Goal: Task Accomplishment & Management: Manage account settings

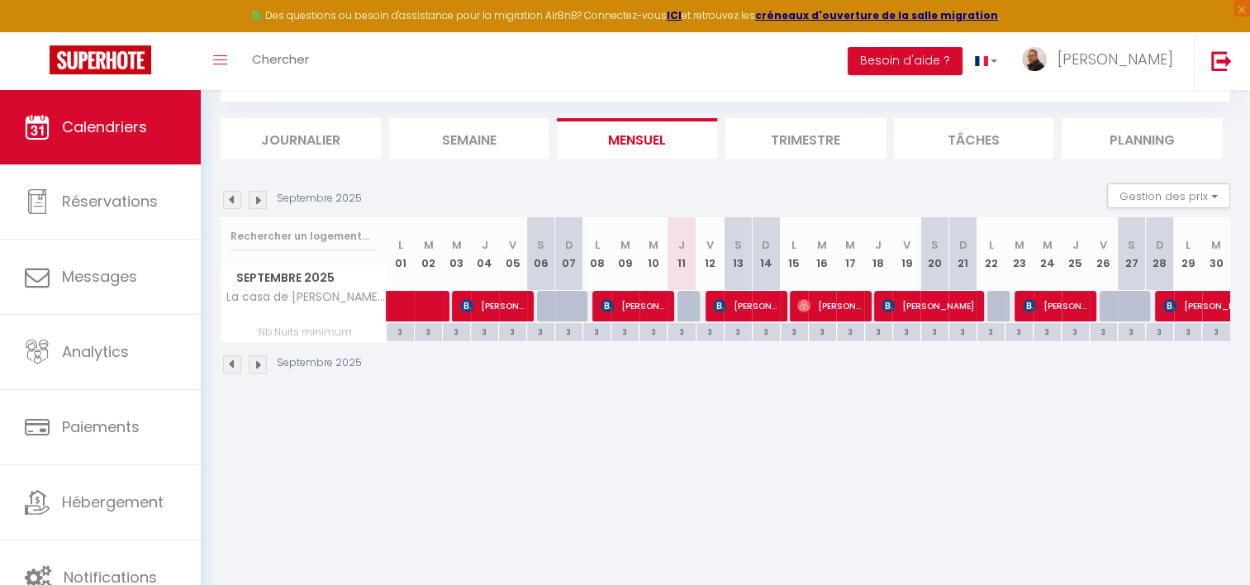
scroll to position [89, 0]
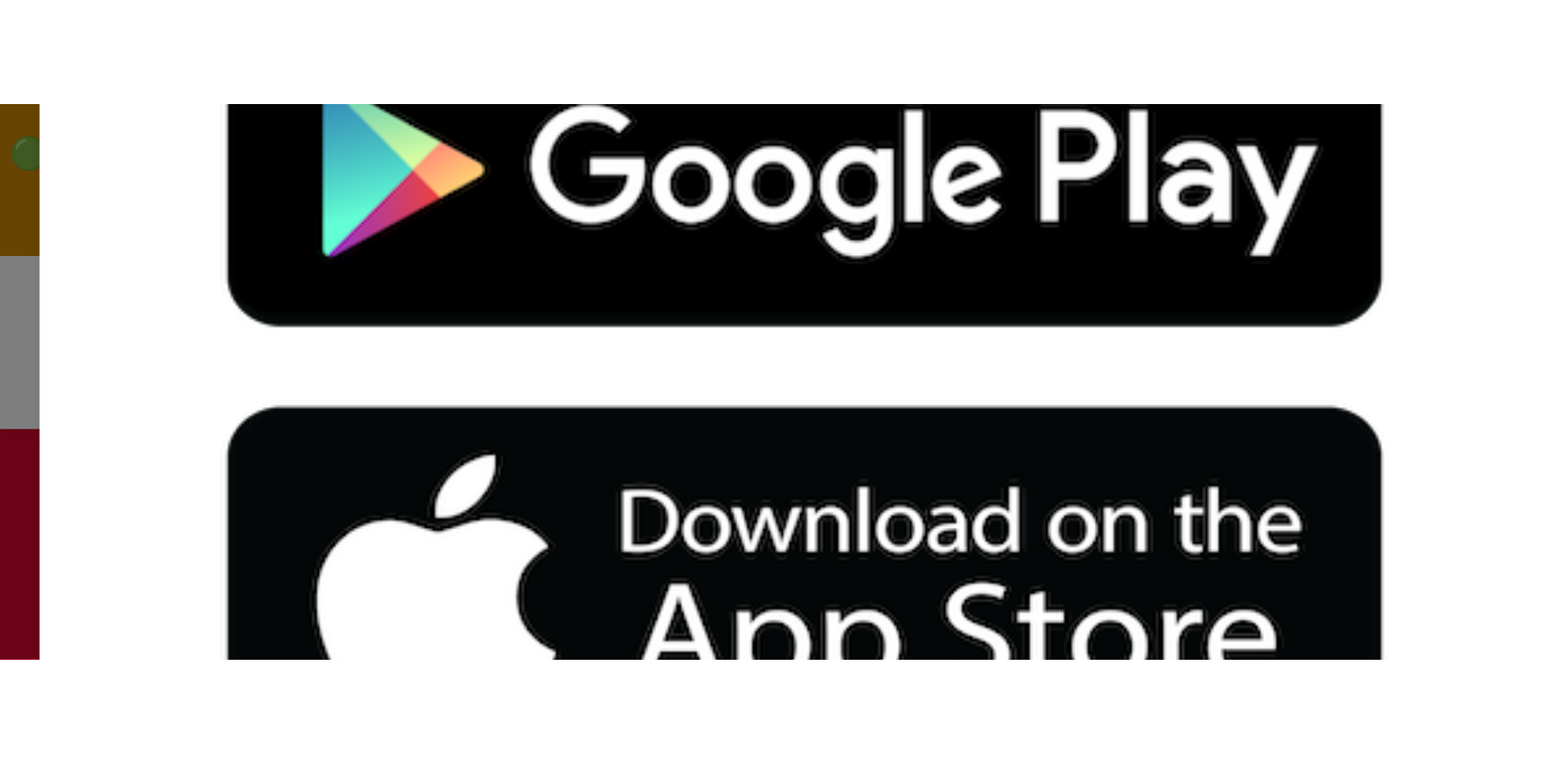
scroll to position [90, 0]
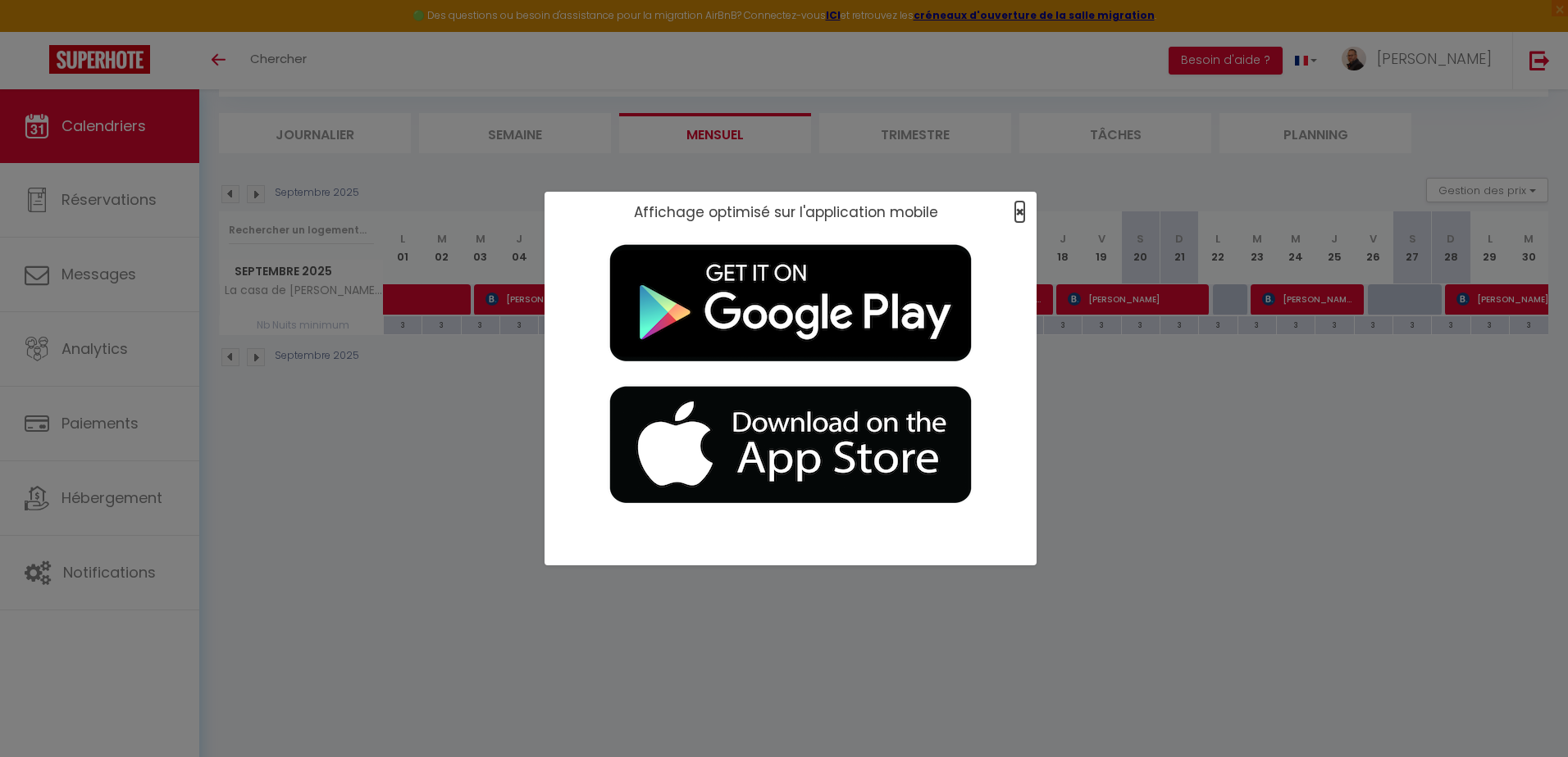
click at [1021, 213] on span "×" at bounding box center [1019, 211] width 9 height 21
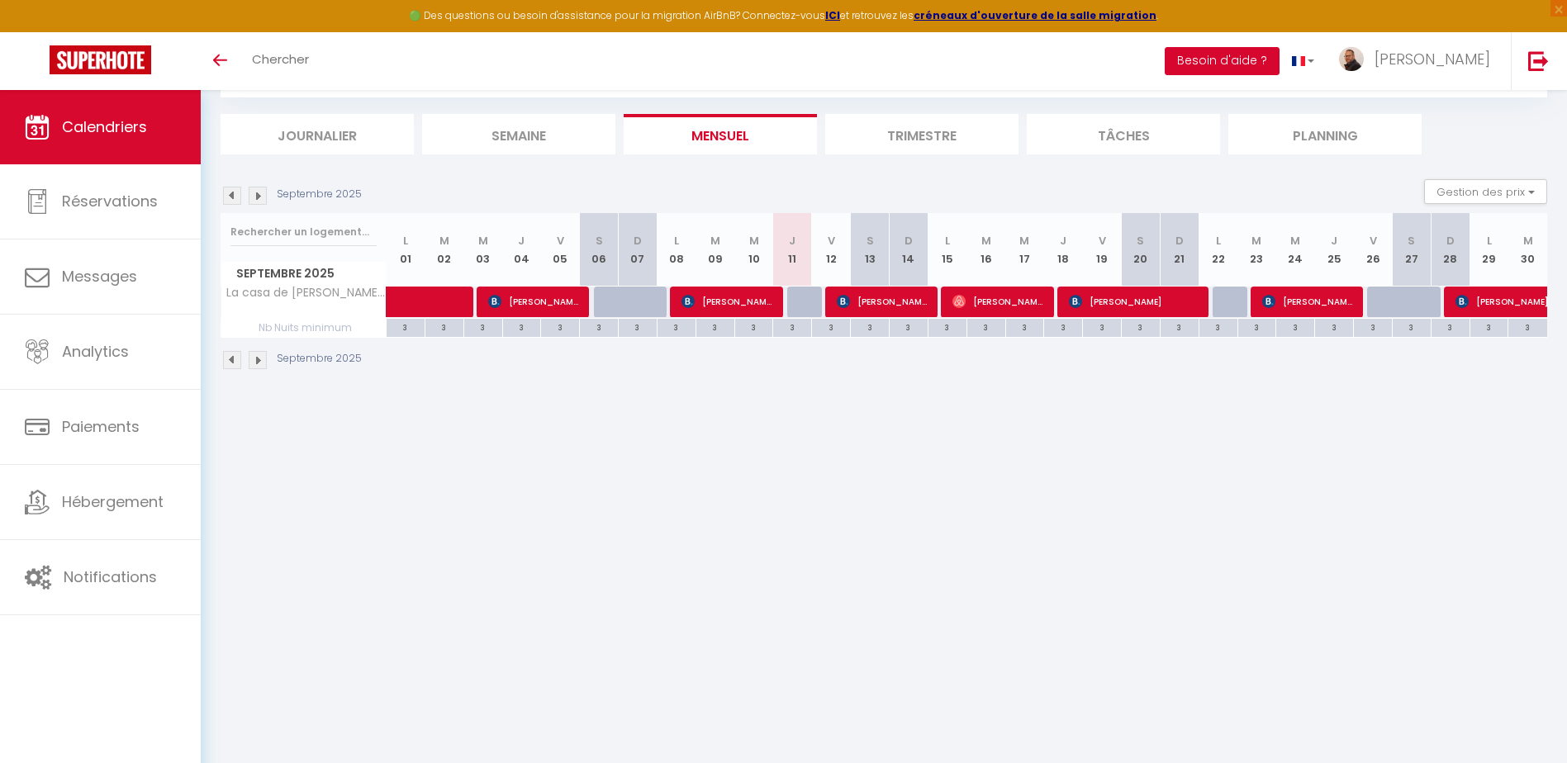
click at [1257, 55] on button "Besoin d'aide ?" at bounding box center [1222, 61] width 115 height 28
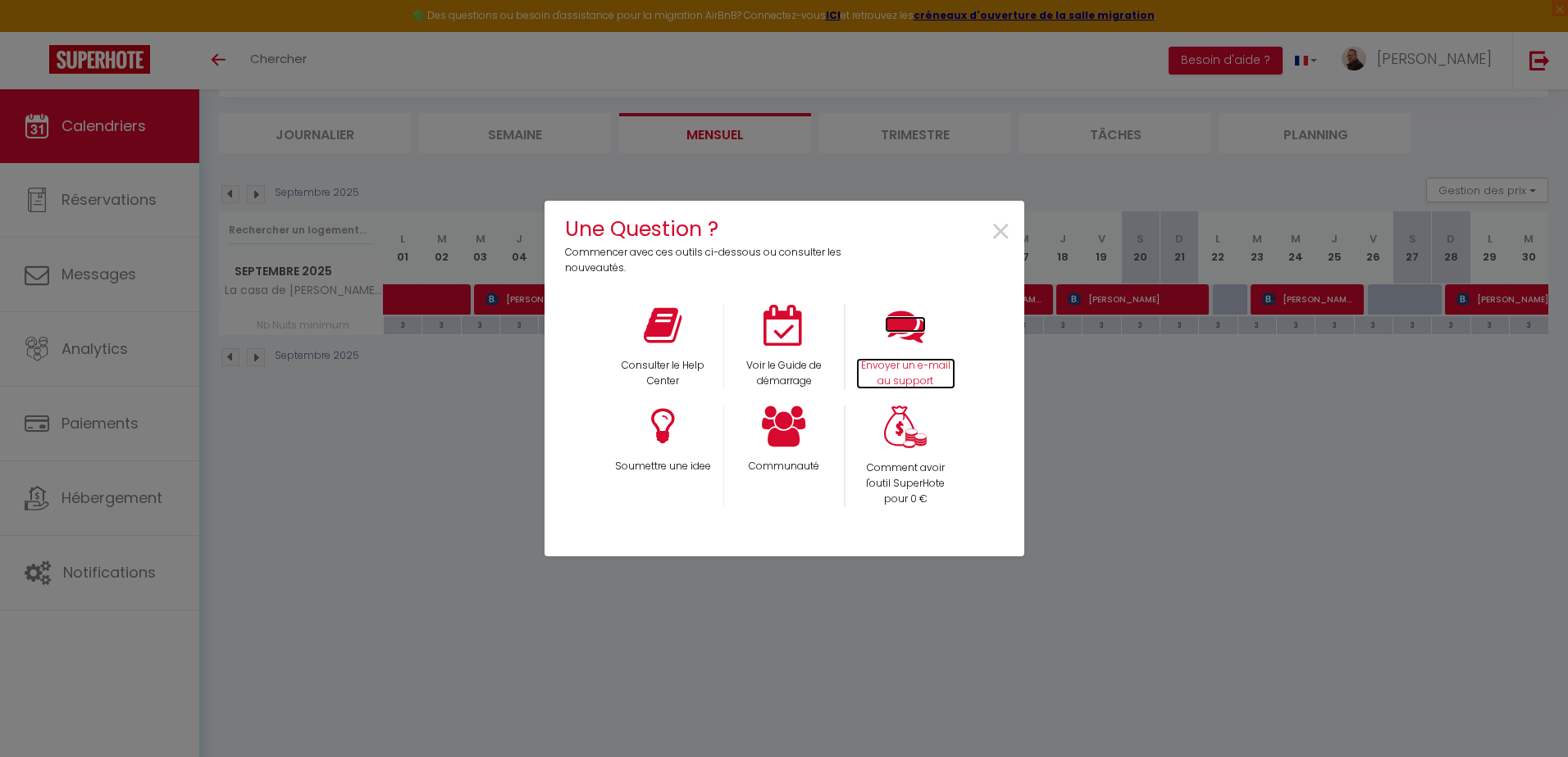
click at [893, 327] on icon at bounding box center [904, 324] width 41 height 41
click at [993, 236] on span "×" at bounding box center [1000, 232] width 22 height 52
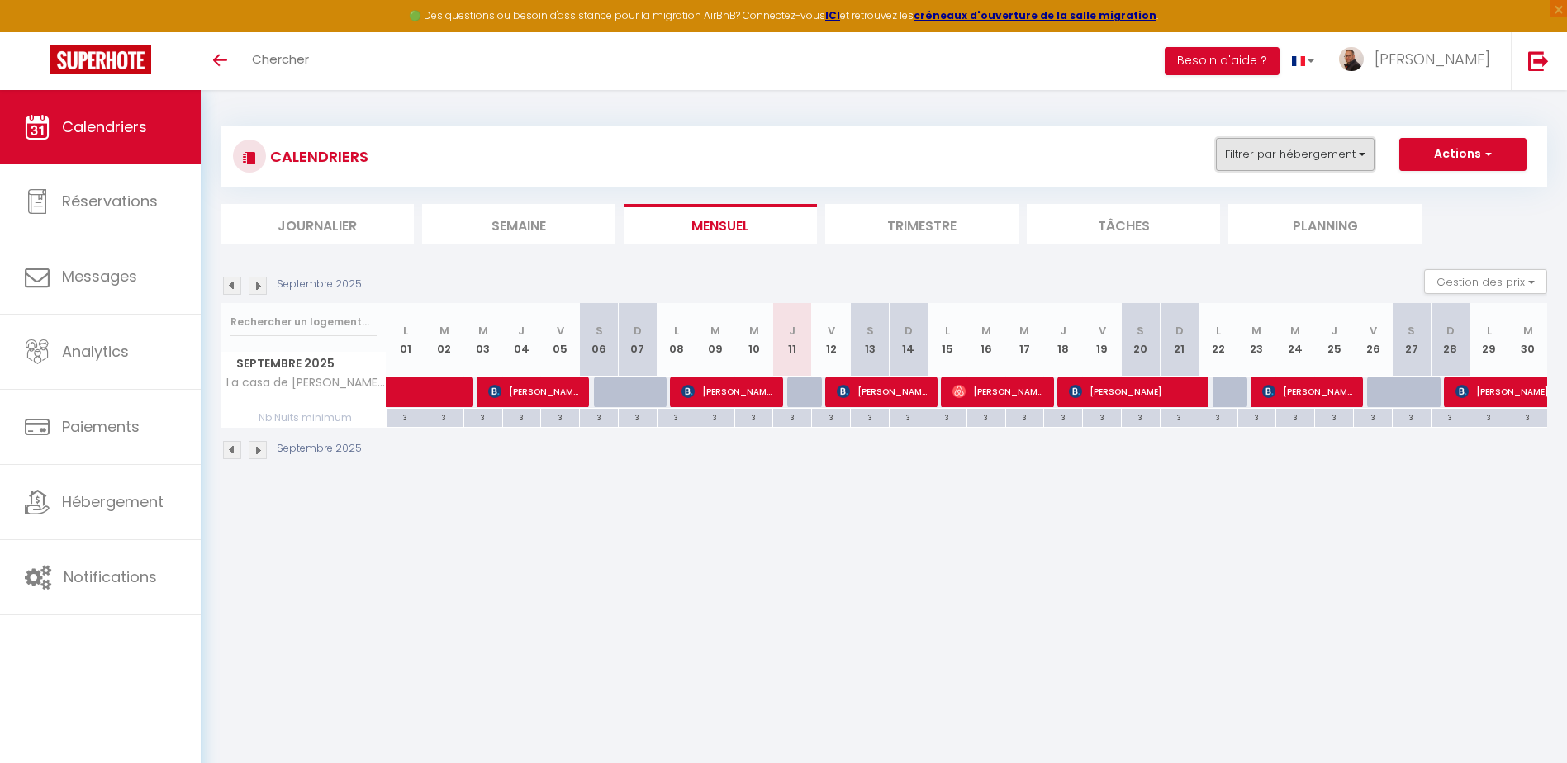
click at [1286, 152] on button "Filtrer par hébergement" at bounding box center [1295, 154] width 159 height 33
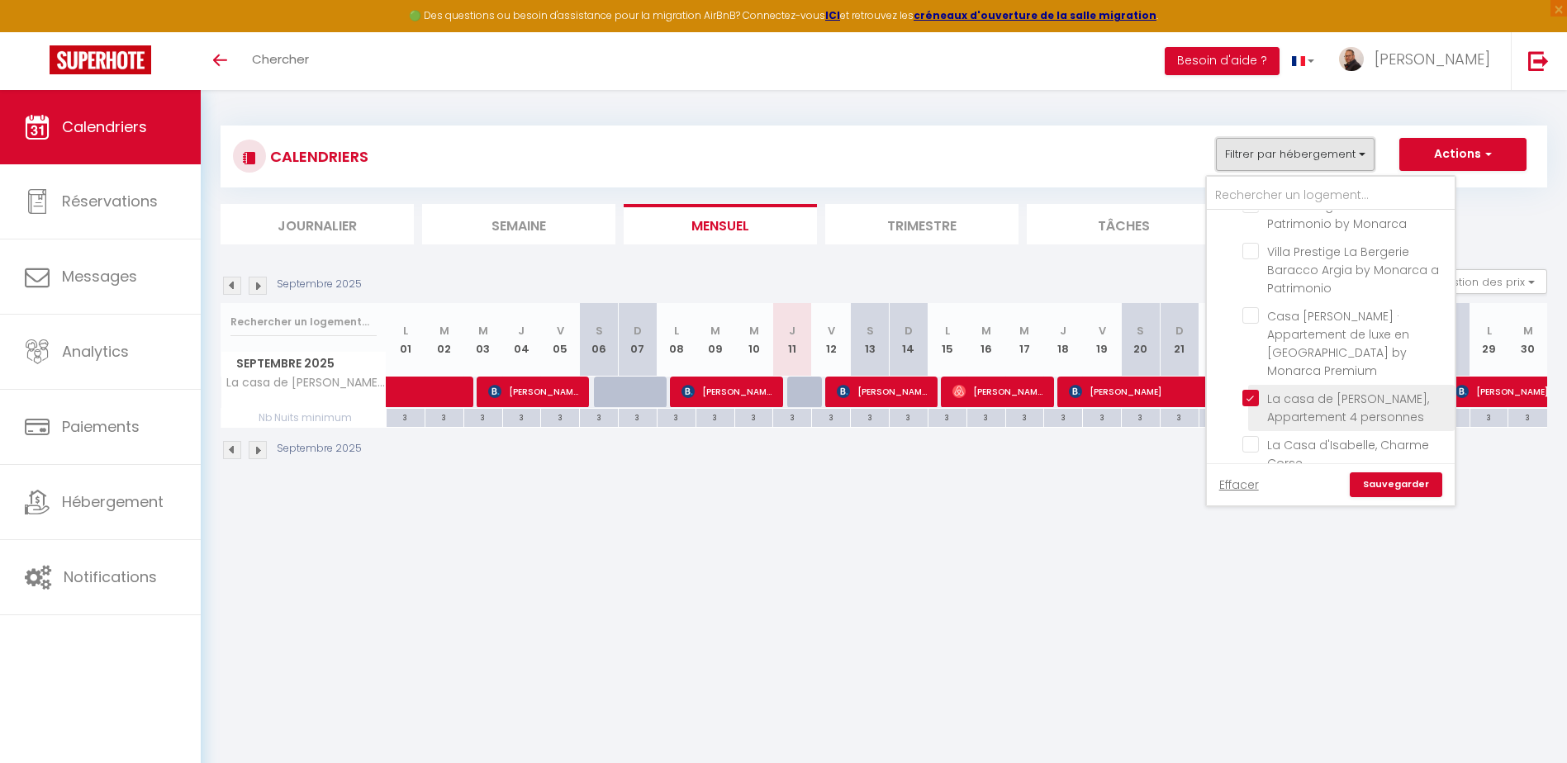
scroll to position [496, 0]
click at [1251, 395] on input "La casa de [PERSON_NAME], Appartement 4 personnes" at bounding box center [1346, 403] width 207 height 17
checkbox input "false"
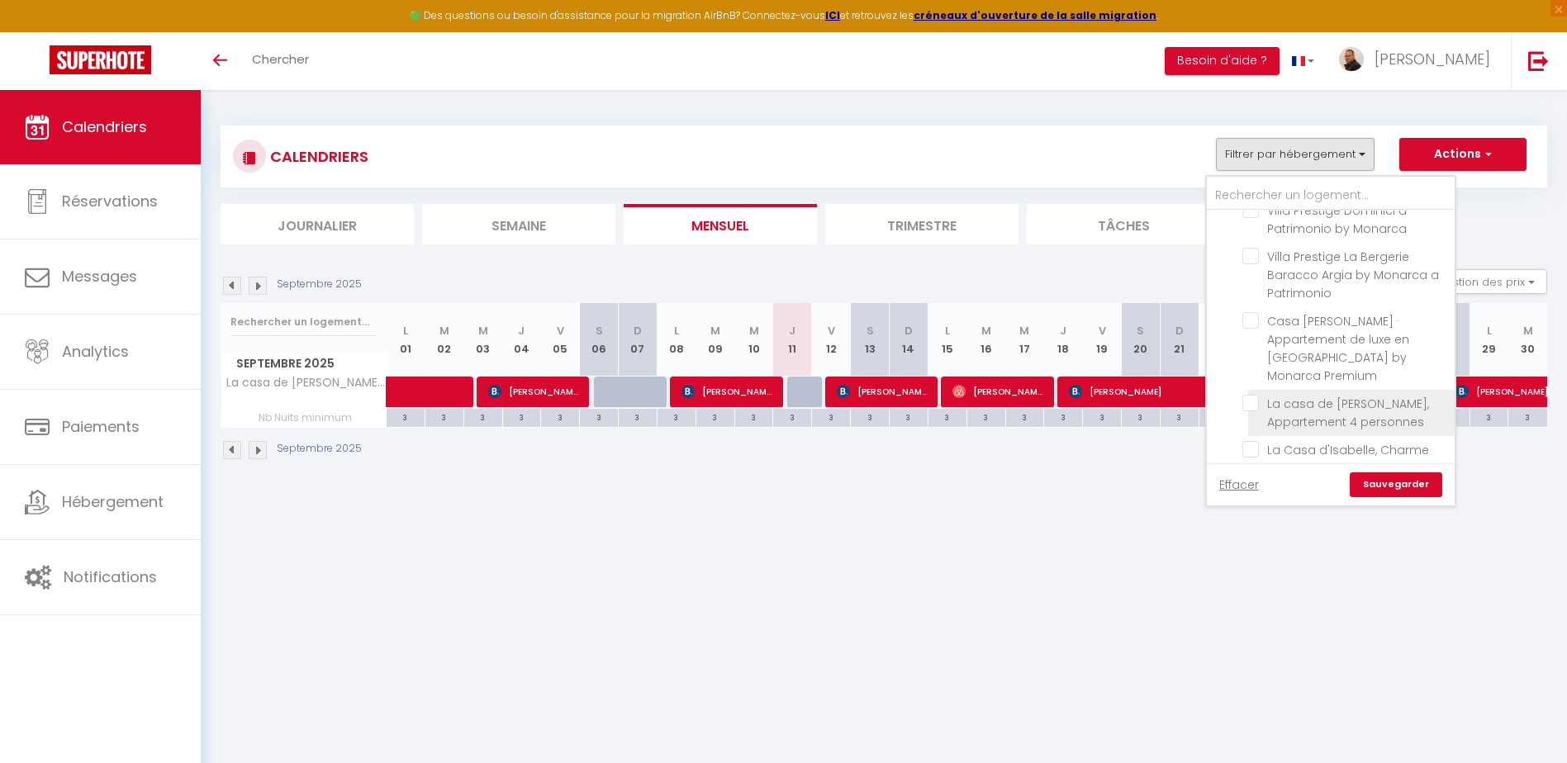
checkbox input "false"
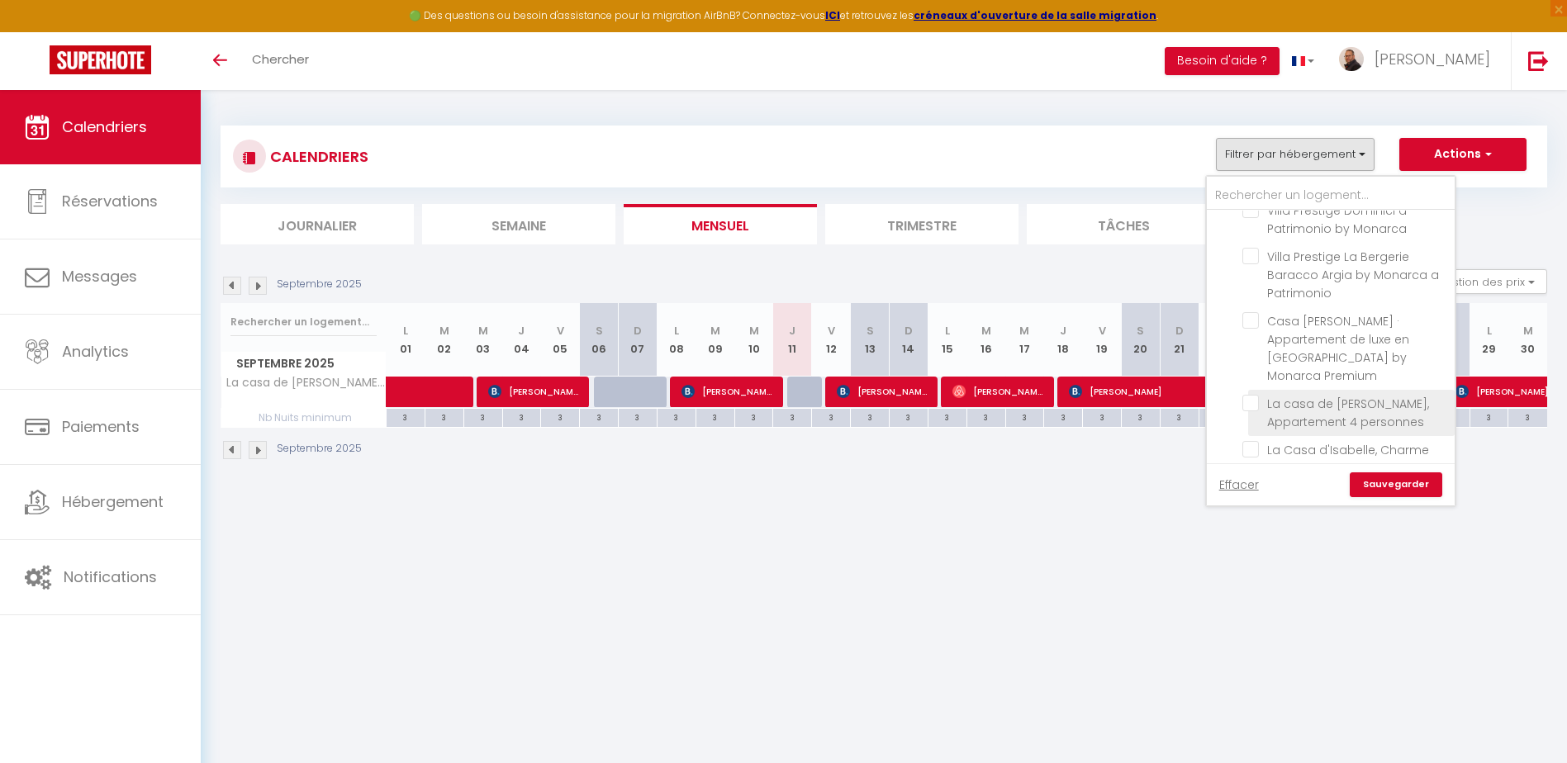
checkbox input "false"
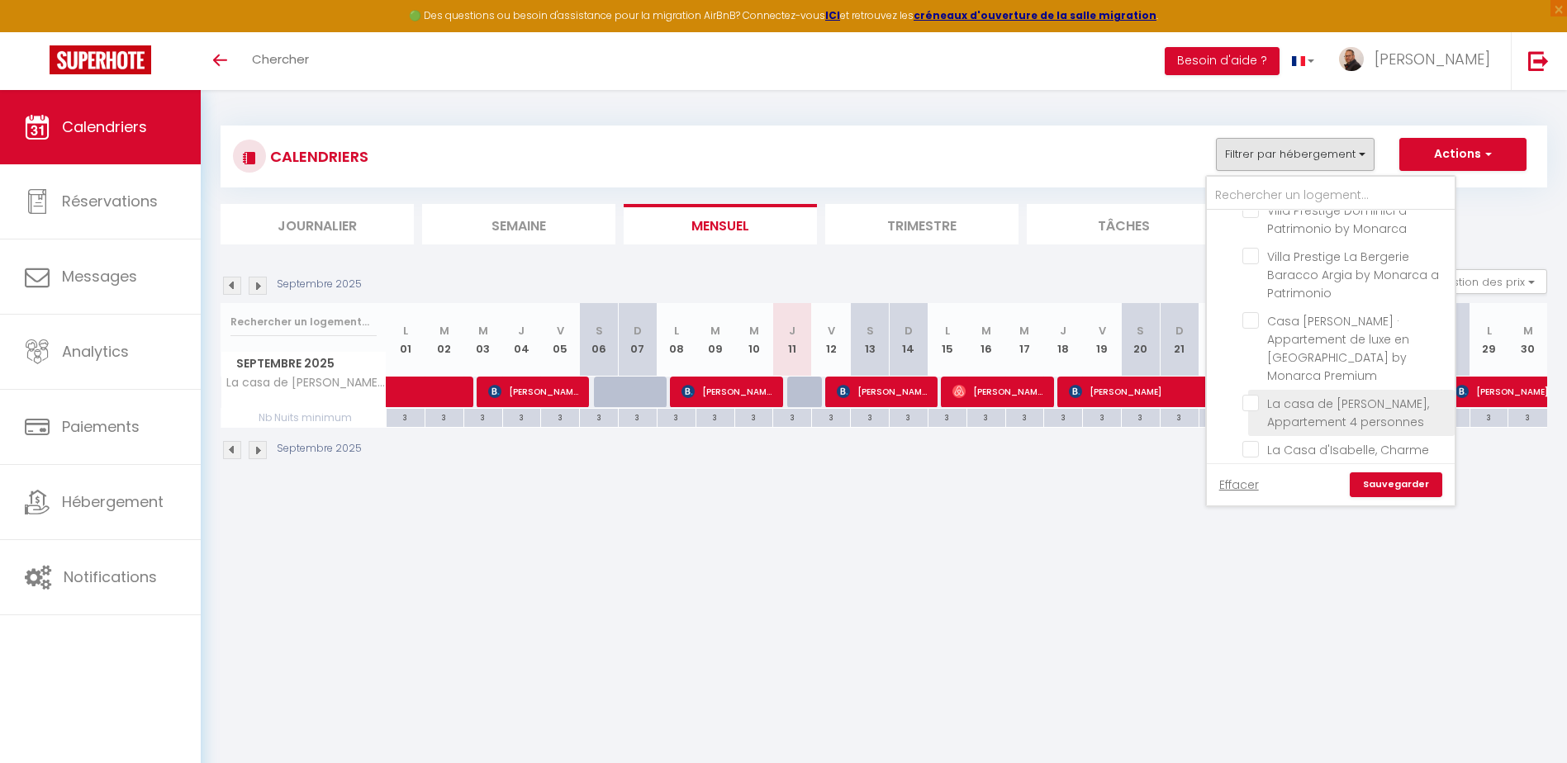
checkbox input "false"
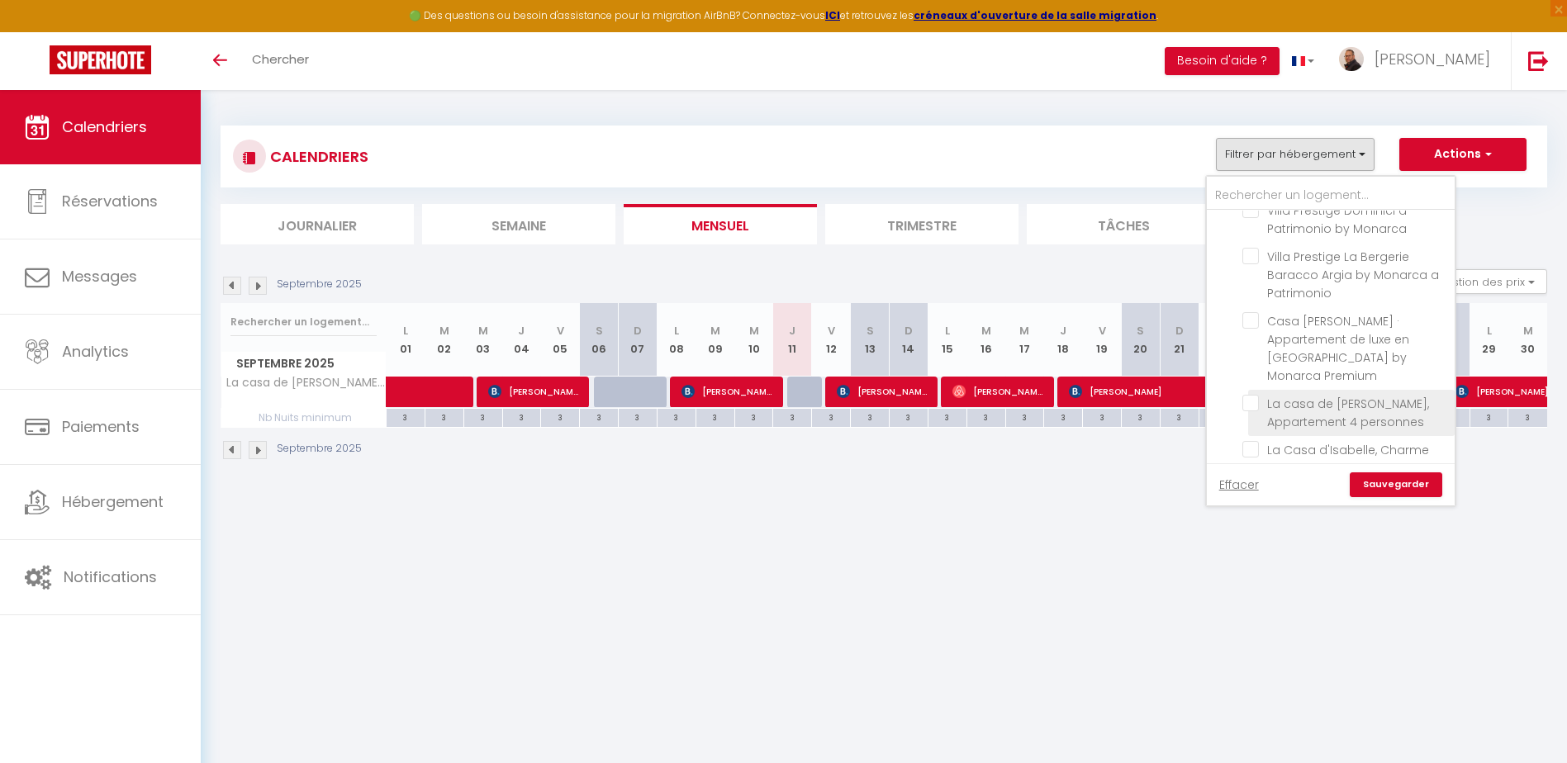
checkbox input "false"
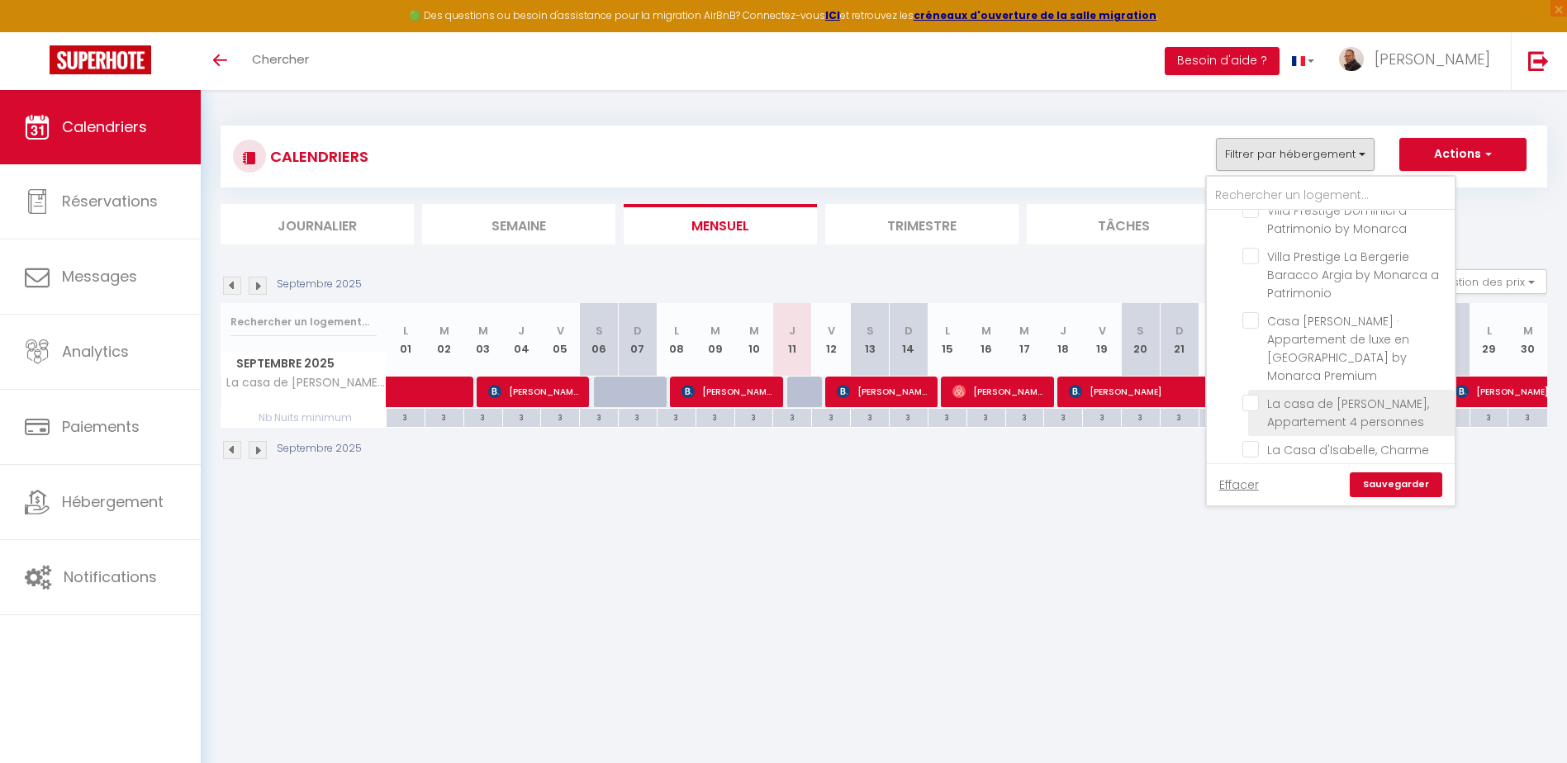
checkbox input "false"
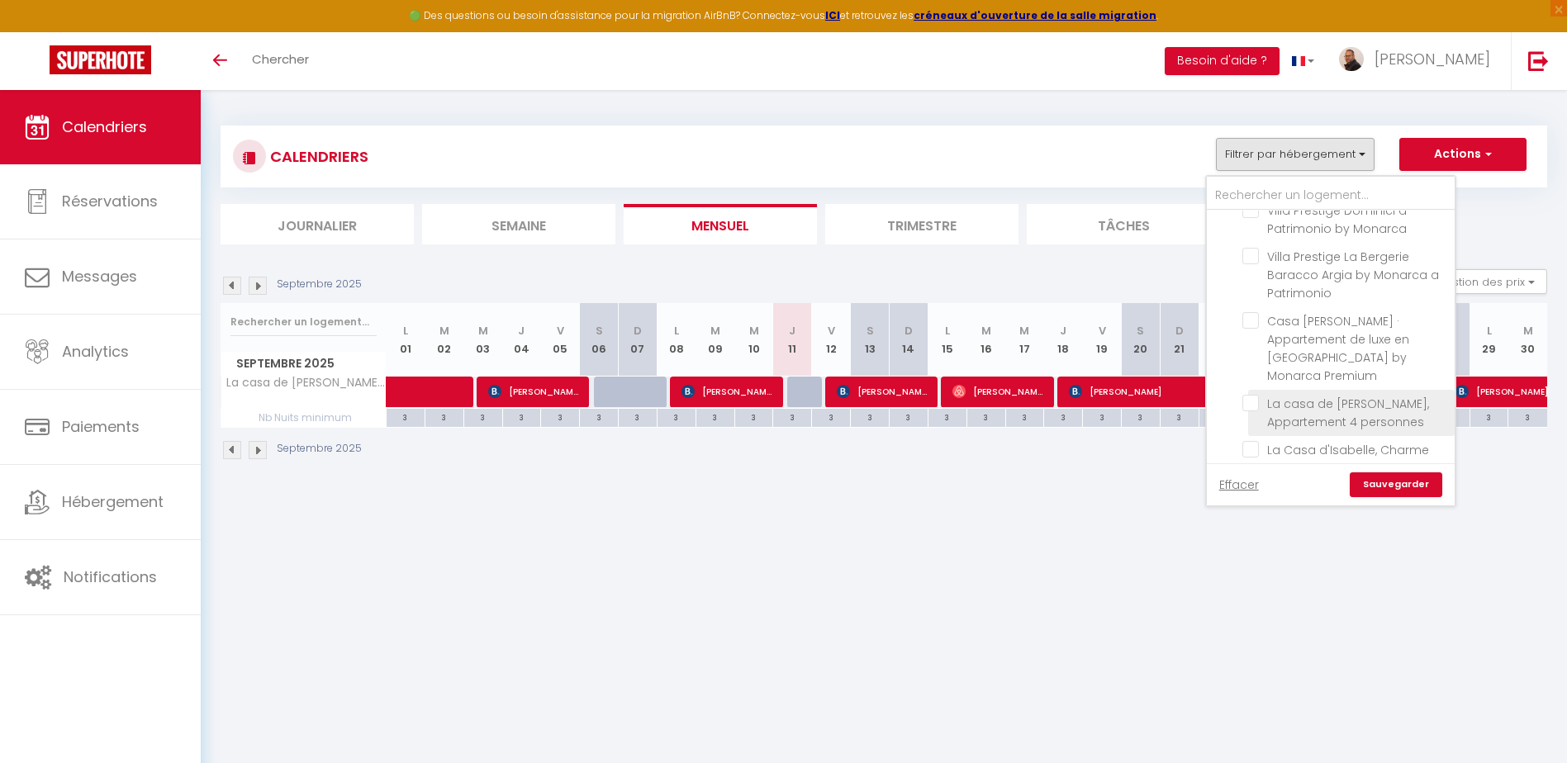
checkbox input "false"
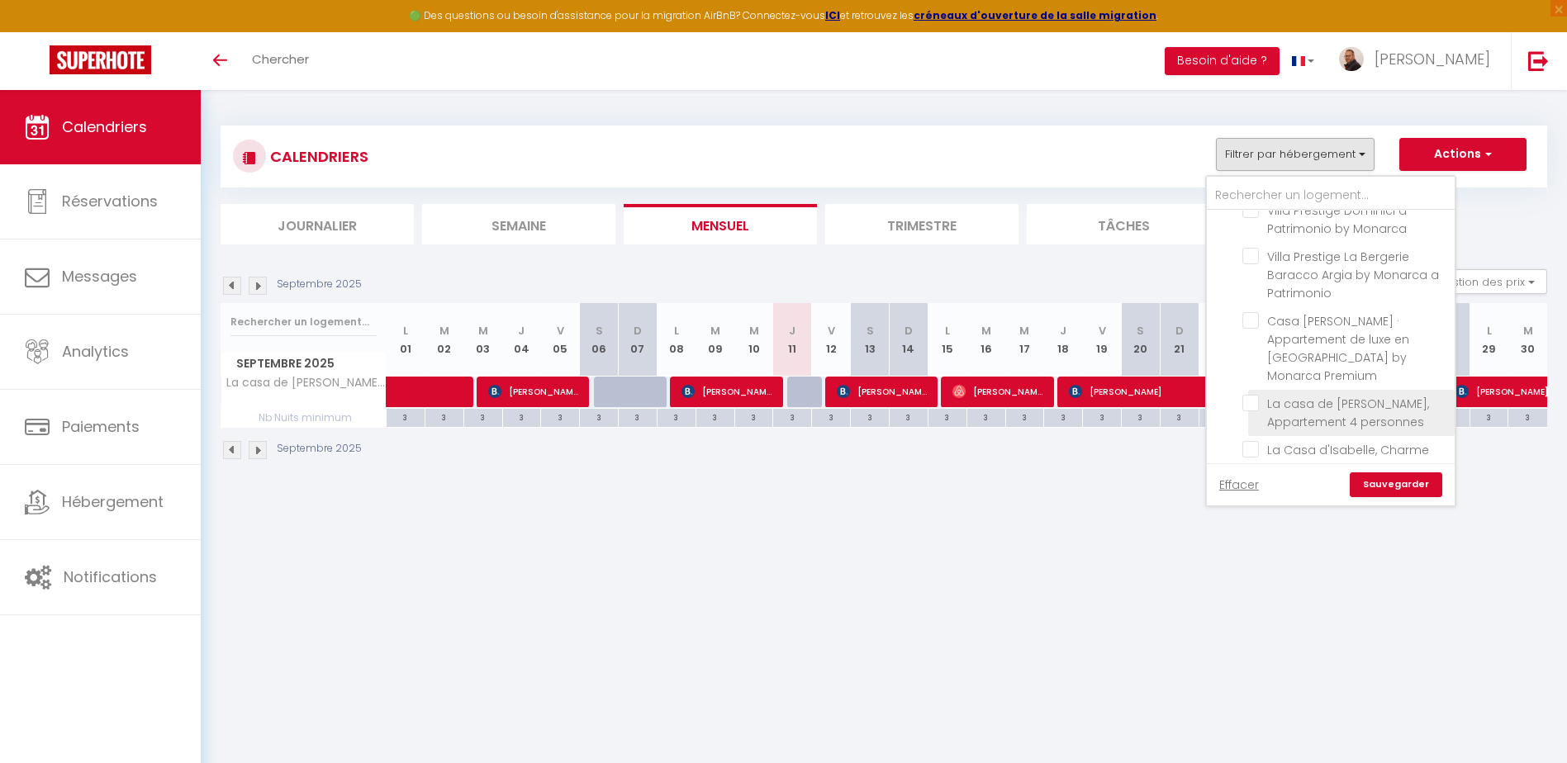
checkbox input "false"
click at [1393, 479] on link "Sauvegarder" at bounding box center [1396, 485] width 93 height 25
